Goal: Book appointment/travel/reservation: Register for event/course

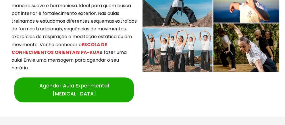
scroll to position [598, 0]
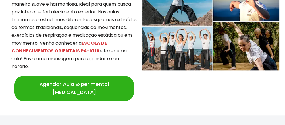
click at [69, 77] on link "Agendar Aula Experimental [MEDICAL_DATA]" at bounding box center [73, 88] width 119 height 25
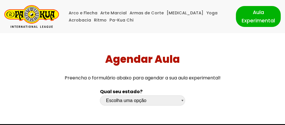
click at [182, 100] on select "Escolha uma opção Rio Grande do Sul Santa Catarina Paraná São Paulo Rio de Jane…" at bounding box center [142, 101] width 85 height 10
select select "sp"
click at [100, 96] on select "Escolha uma opção Rio Grande do Sul Santa Catarina Paraná São Paulo Rio de Jane…" at bounding box center [142, 101] width 85 height 10
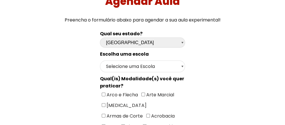
scroll to position [58, 0]
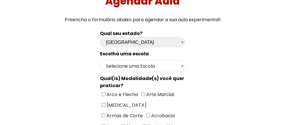
click at [182, 66] on select "Selecione uma Escola São Paulo - Escola Santa Cruz São Paulo - Escola Ana Rosa …" at bounding box center [142, 66] width 85 height 12
select select "[GEOGRAPHIC_DATA] - [GEOGRAPHIC_DATA]"
click at [100, 60] on select "Selecione uma Escola São Paulo - Escola Santa Cruz São Paulo - Escola Ana Rosa …" at bounding box center [142, 66] width 85 height 12
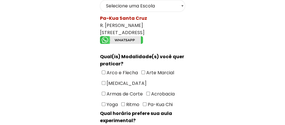
scroll to position [119, 0]
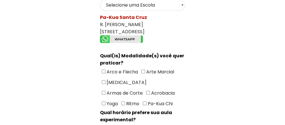
click at [105, 79] on span "[MEDICAL_DATA]" at bounding box center [125, 82] width 41 height 7
click at [105, 80] on input"] "[MEDICAL_DATA]" at bounding box center [104, 82] width 4 height 4
checkbox input"] "true"
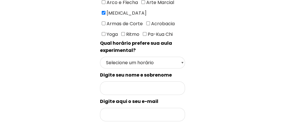
scroll to position [191, 0]
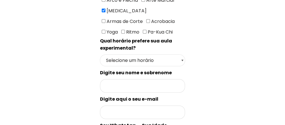
click at [183, 55] on select "Selecione um horário Manhã Tarde Noite" at bounding box center [142, 61] width 85 height 12
select select "Manhã"
click at [100, 55] on select "Selecione um horário Manhã Tarde Noite" at bounding box center [142, 61] width 85 height 12
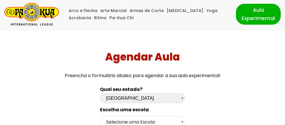
scroll to position [0, 0]
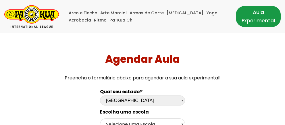
click at [256, 15] on link "Aula Experimental" at bounding box center [258, 16] width 45 height 21
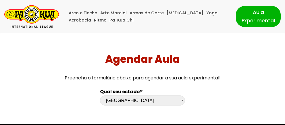
select select "sp"
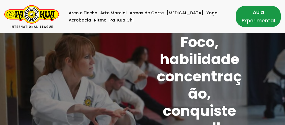
click at [249, 19] on link "Aula Experimental" at bounding box center [258, 16] width 45 height 21
